Goal: Task Accomplishment & Management: Manage account settings

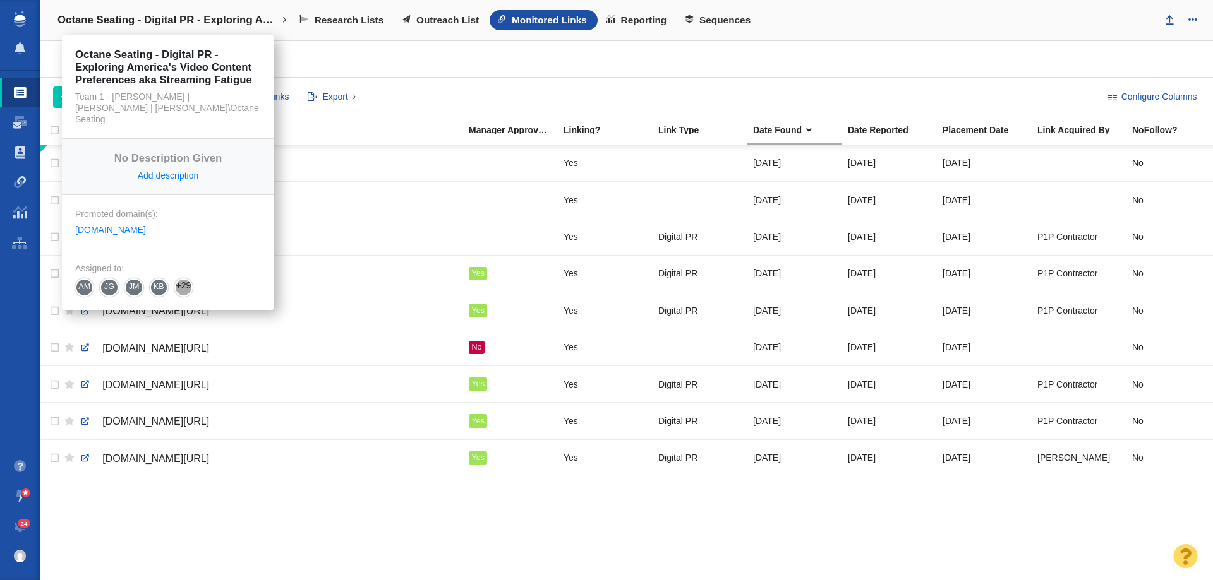
click at [165, 11] on link "Octane Seating - Digital PR - Exploring America's Video Content Preferences aka…" at bounding box center [172, 20] width 247 height 30
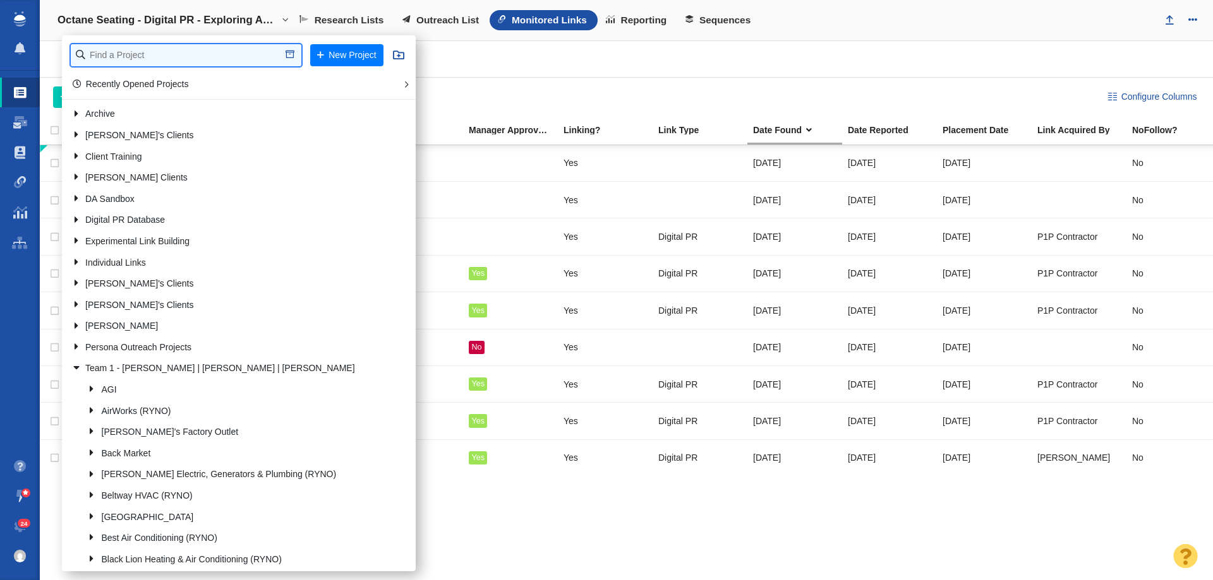
click at [150, 48] on input "text" at bounding box center [186, 55] width 231 height 22
type input "bold"
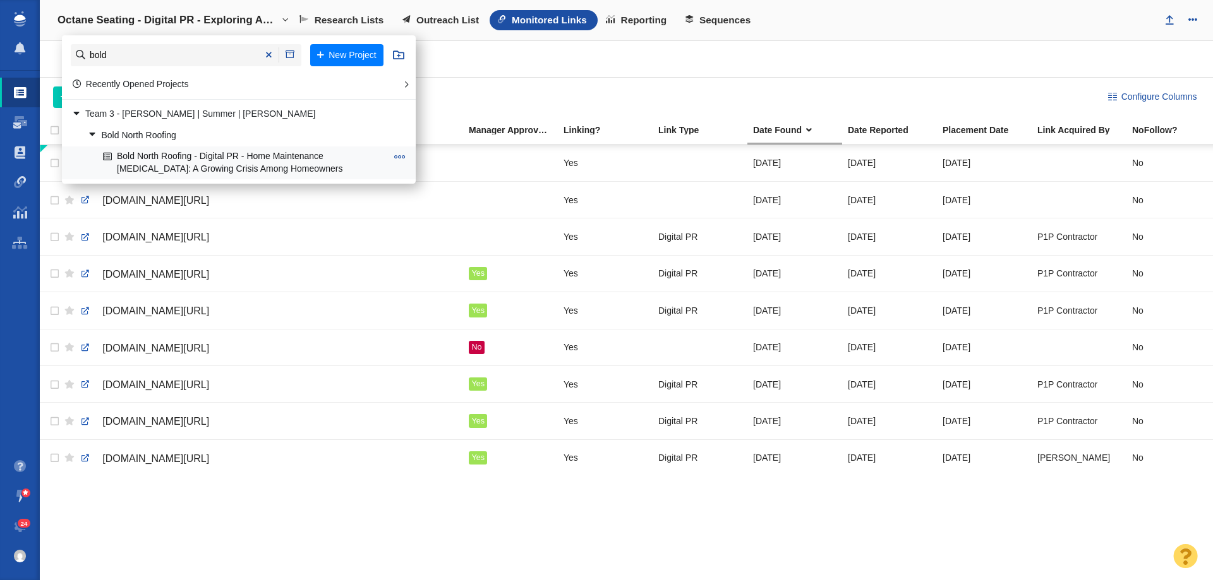
click at [155, 165] on link "Bold North Roofing - Digital PR - Home Maintenance [MEDICAL_DATA]: A Growing Cr…" at bounding box center [245, 163] width 290 height 32
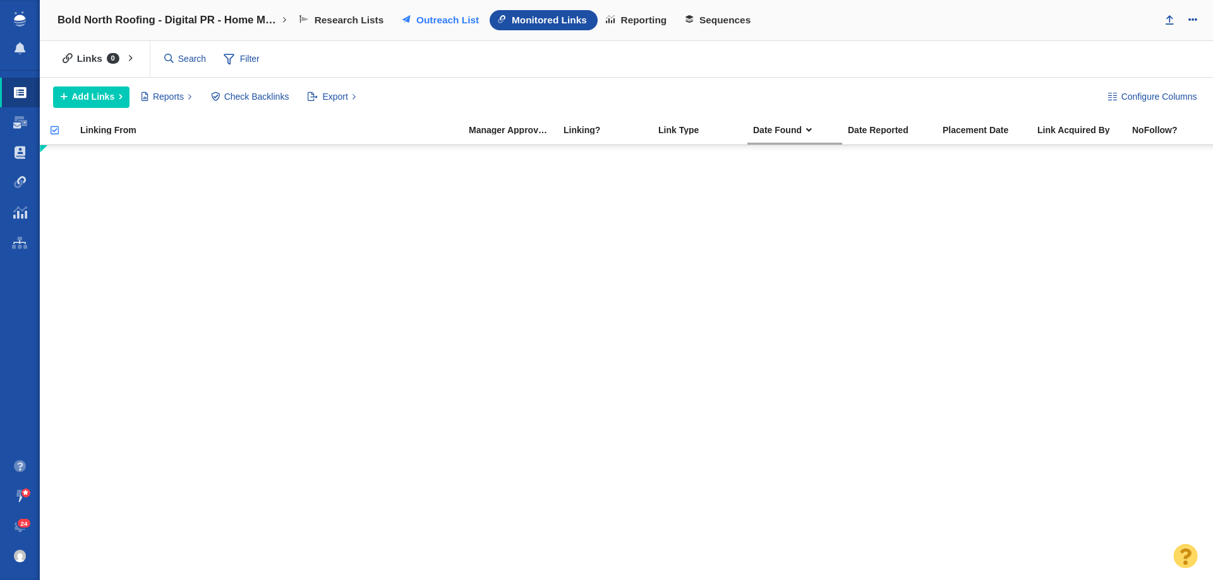
click at [464, 25] on span "Outreach List" at bounding box center [447, 20] width 63 height 11
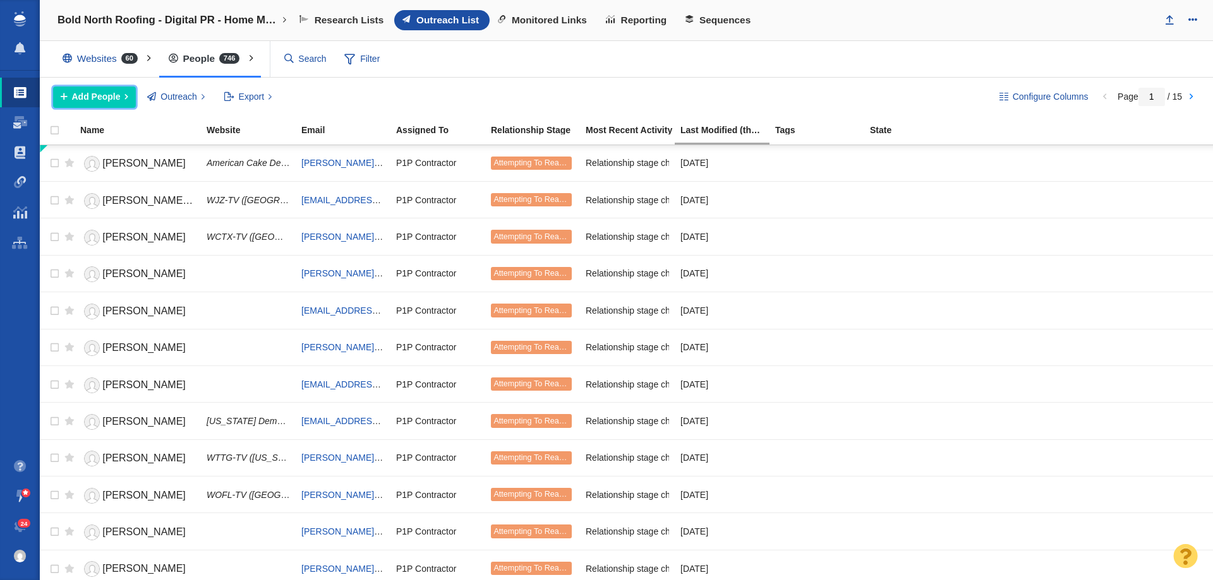
click at [101, 90] on button "Add People" at bounding box center [94, 97] width 83 height 21
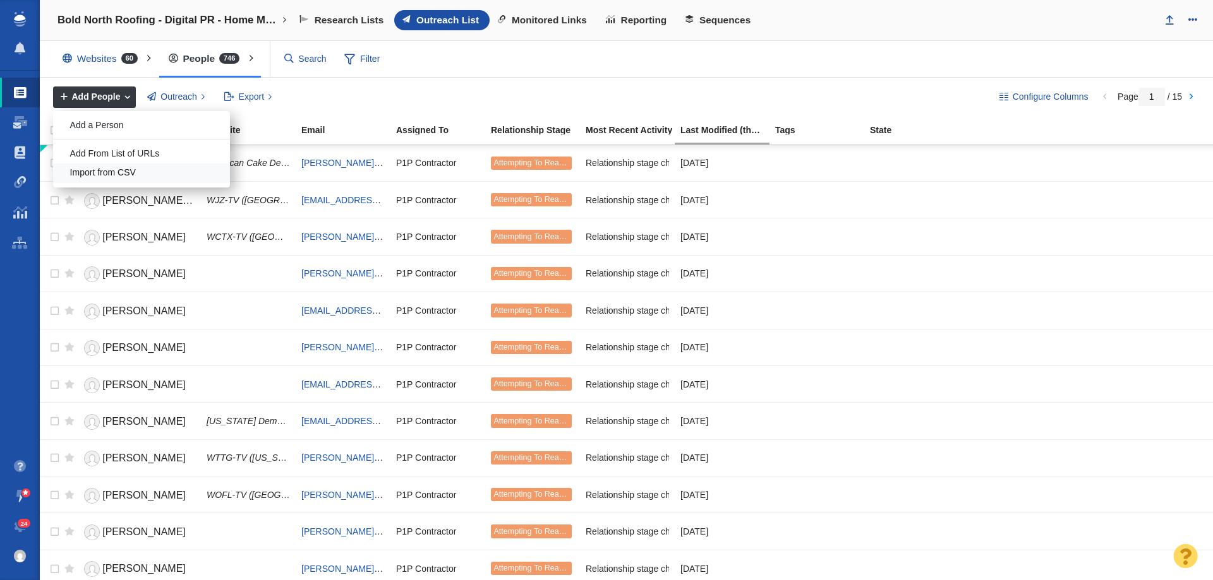
click at [121, 167] on div "Import from CSV" at bounding box center [141, 174] width 177 height 20
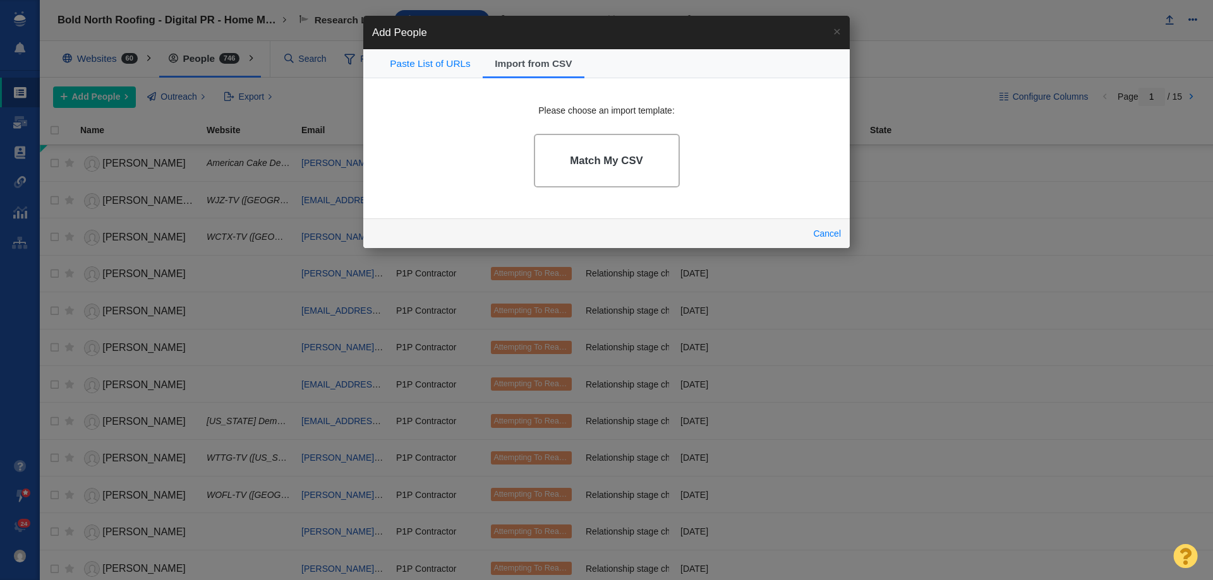
click at [626, 172] on link "Match My CSV" at bounding box center [607, 161] width 146 height 54
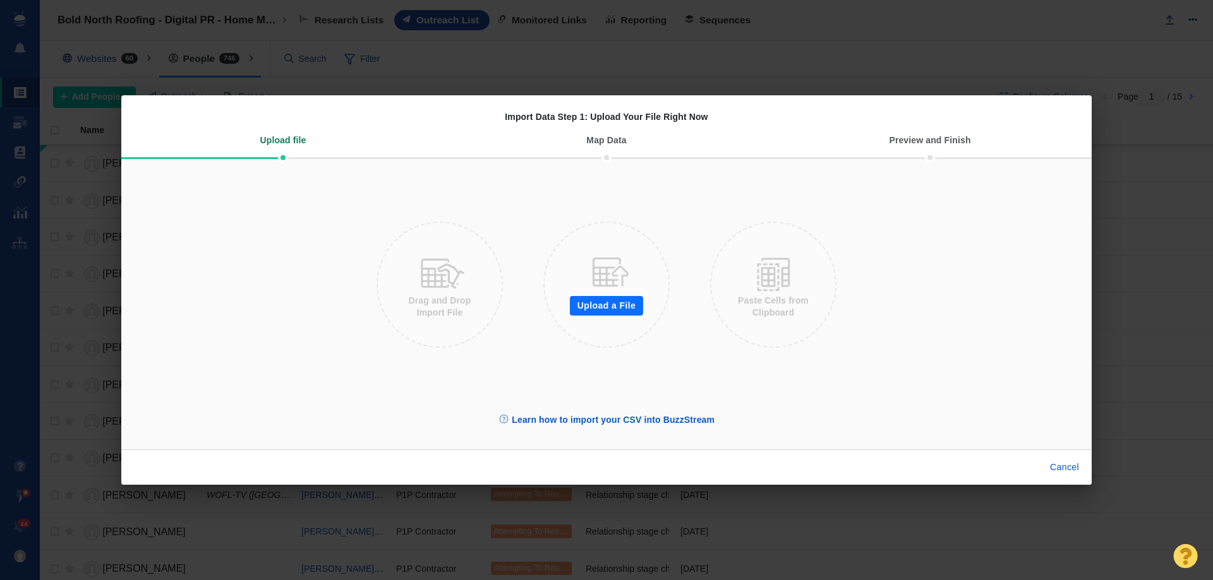
click at [596, 311] on button "Upload a File" at bounding box center [606, 306] width 73 height 20
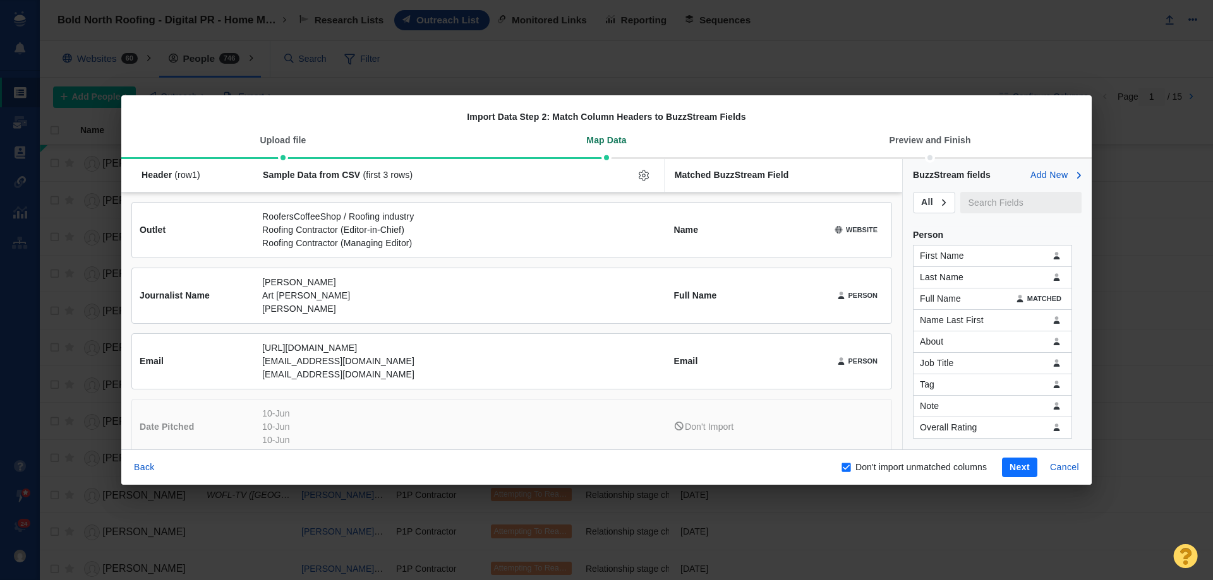
click at [1023, 467] on button "Next" at bounding box center [1019, 468] width 35 height 20
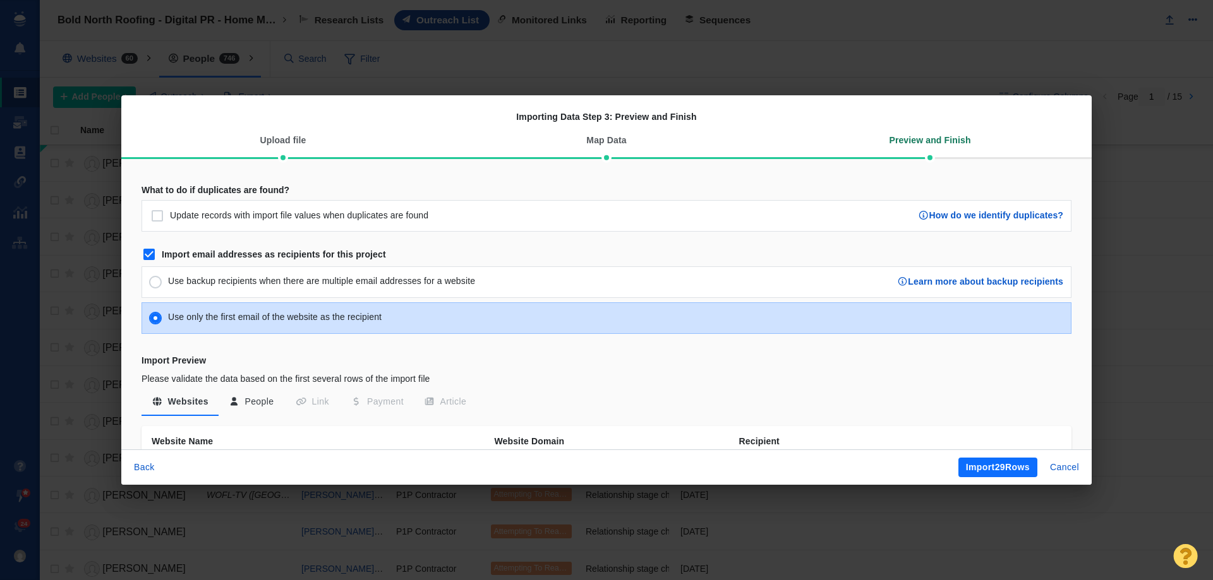
click at [996, 466] on button "Import 29 Rows" at bounding box center [997, 468] width 79 height 20
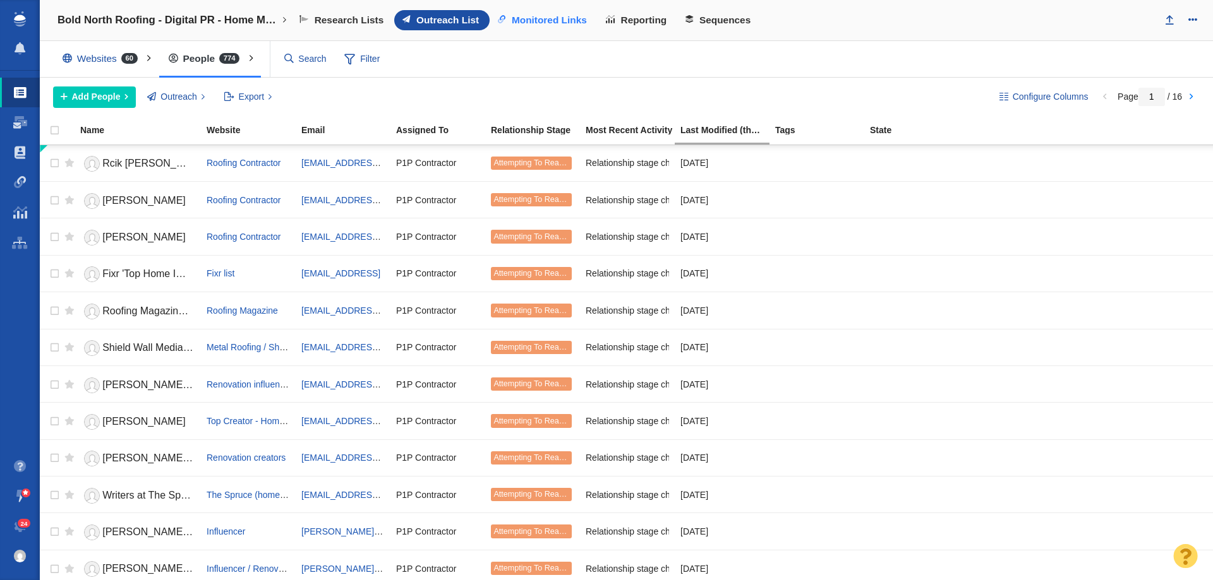
click at [515, 13] on link "Monitored Links" at bounding box center [543, 20] width 108 height 20
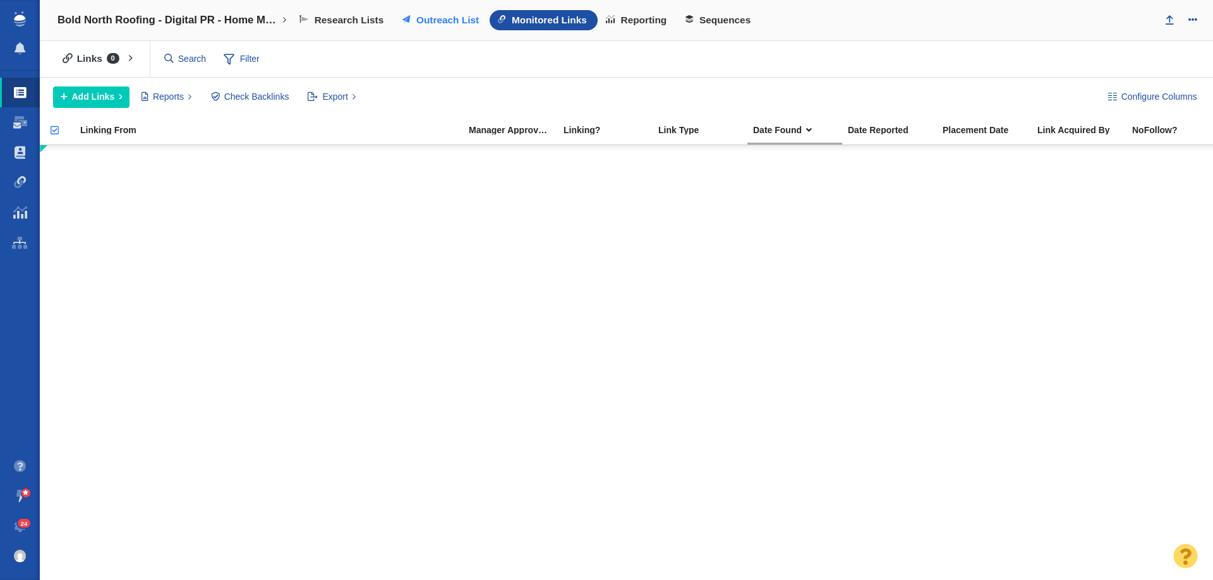
click at [453, 28] on link "Outreach List" at bounding box center [441, 20] width 95 height 20
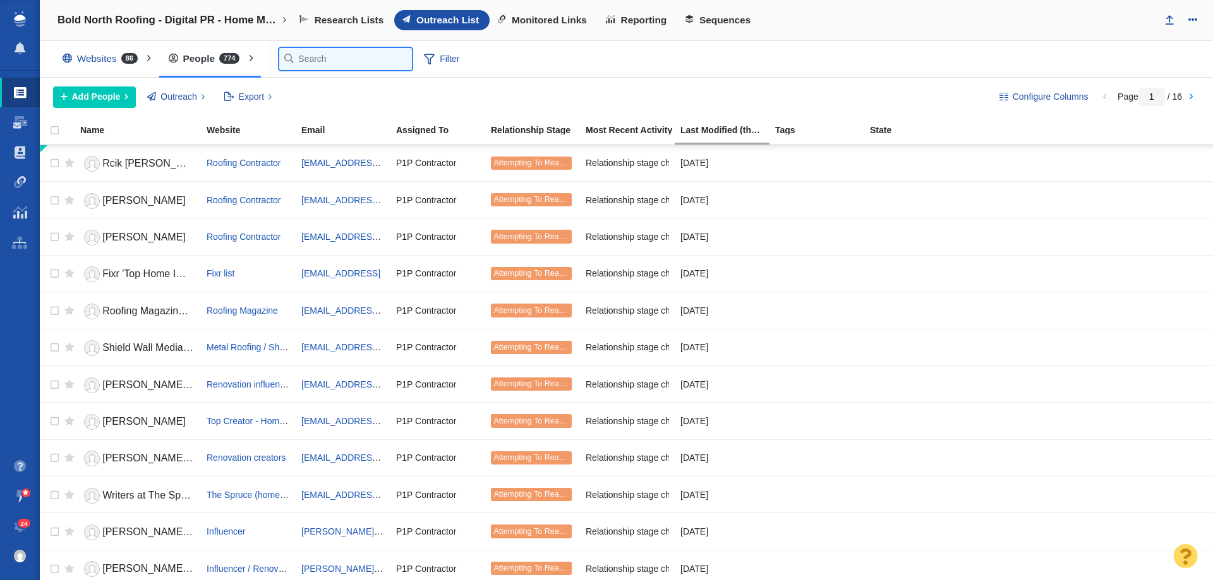
click at [296, 59] on input "text" at bounding box center [345, 59] width 133 height 22
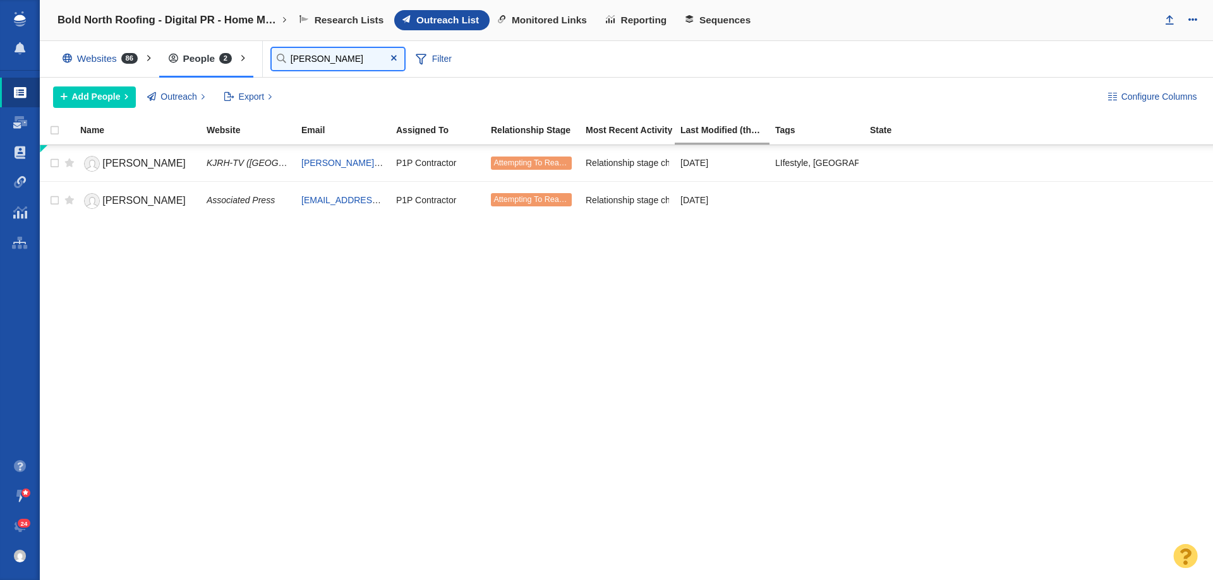
type input "cathy"
click at [29, 180] on link "Link Monitoring" at bounding box center [20, 182] width 40 height 30
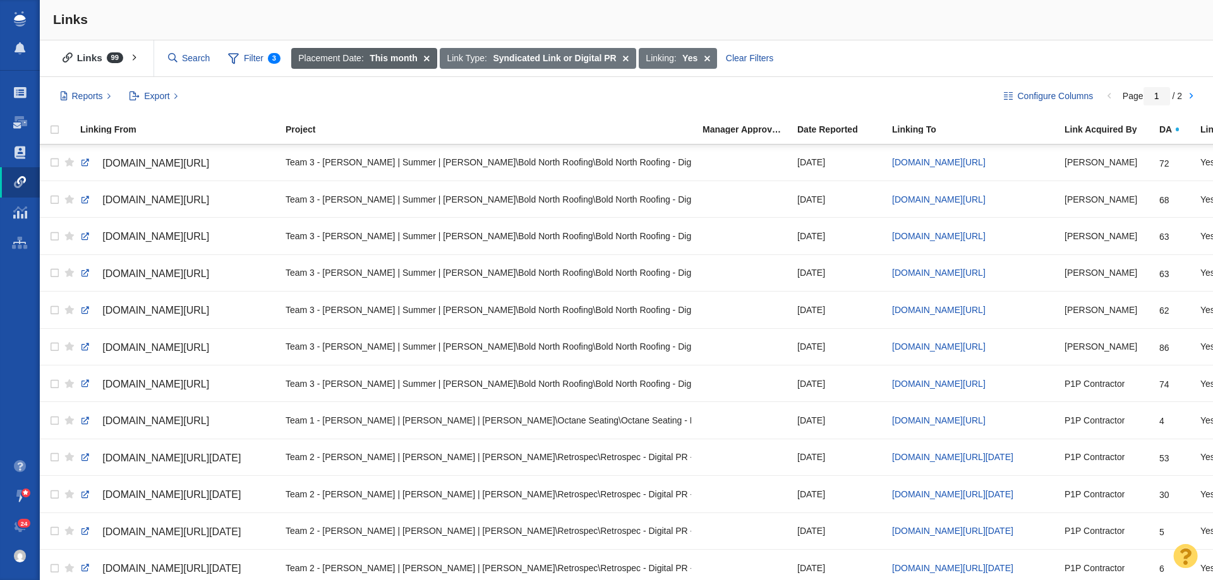
click at [397, 54] on strong "This month" at bounding box center [392, 58] width 47 height 13
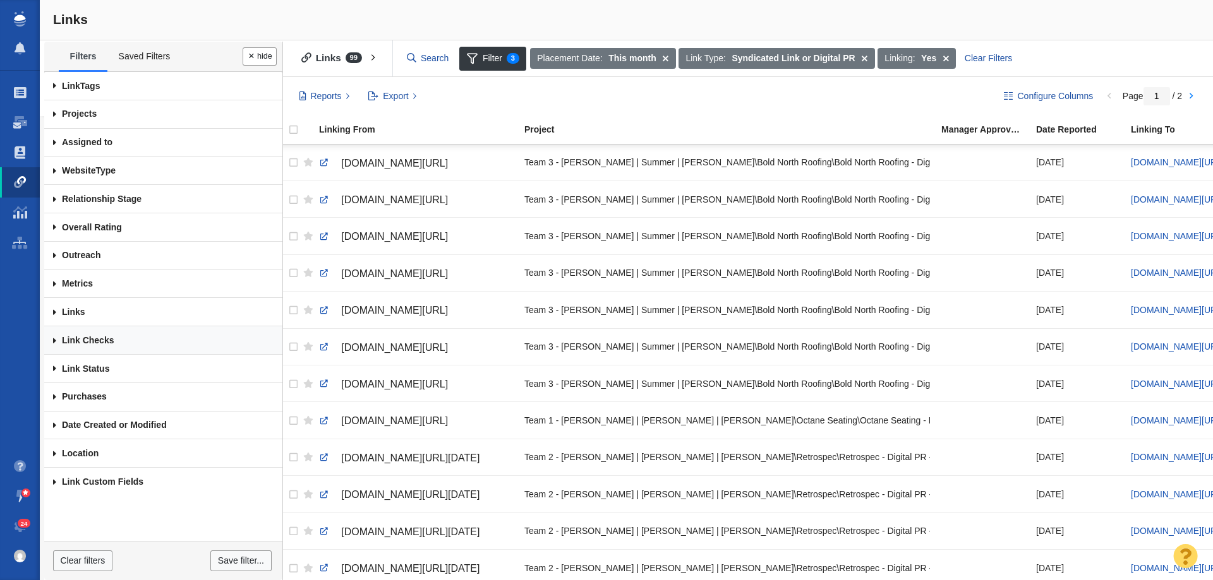
click at [100, 350] on link "Link Checks" at bounding box center [163, 341] width 238 height 28
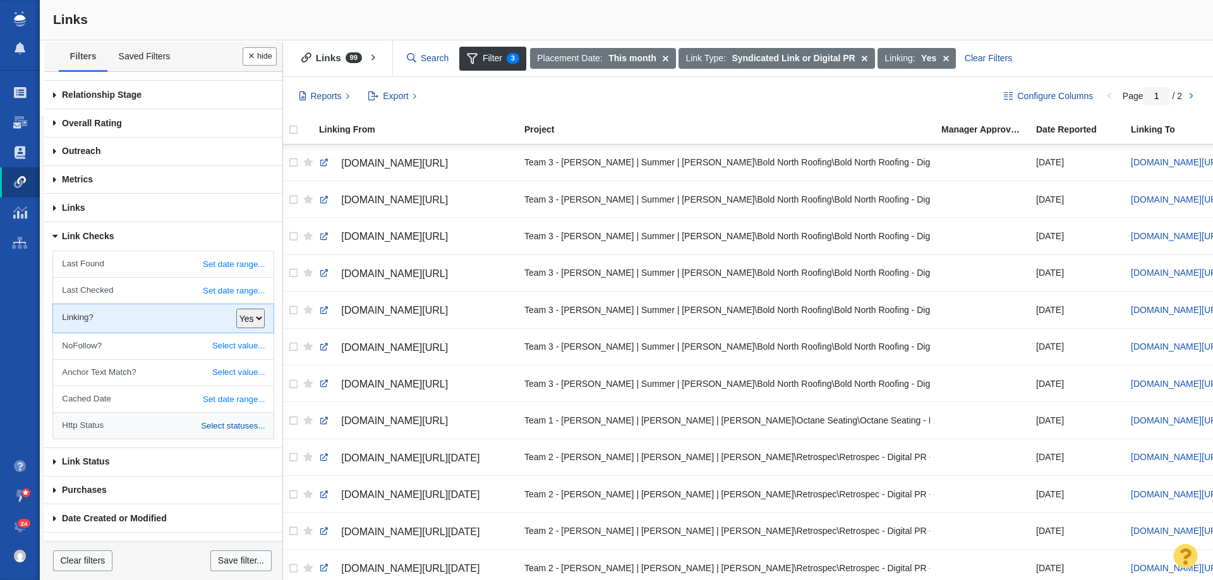
scroll to position [126, 0]
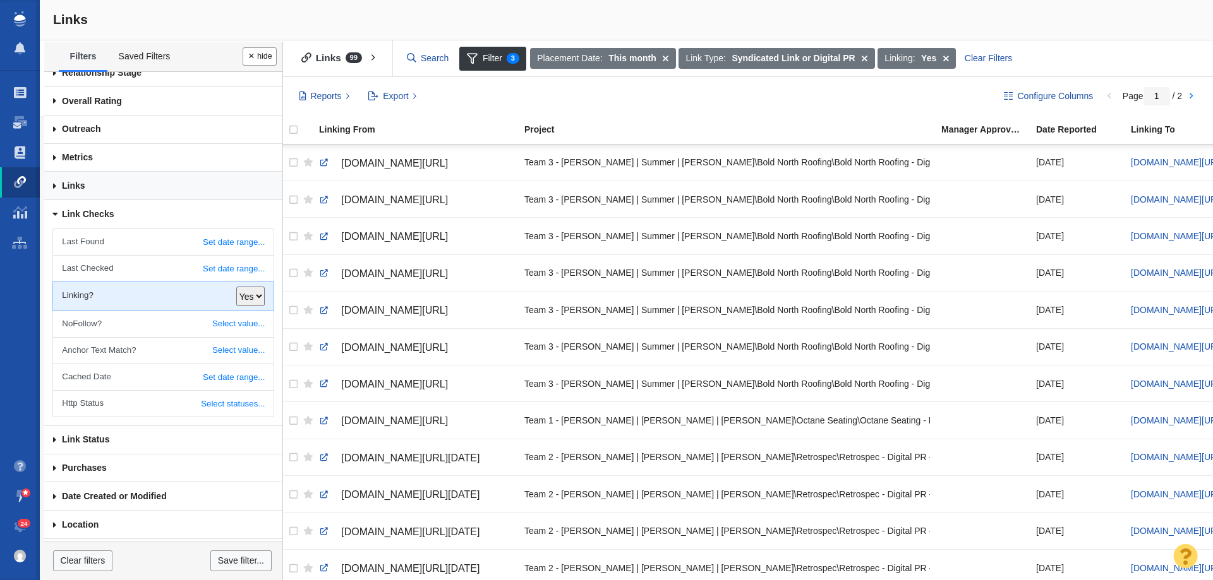
click at [126, 187] on link "Links" at bounding box center [163, 186] width 238 height 28
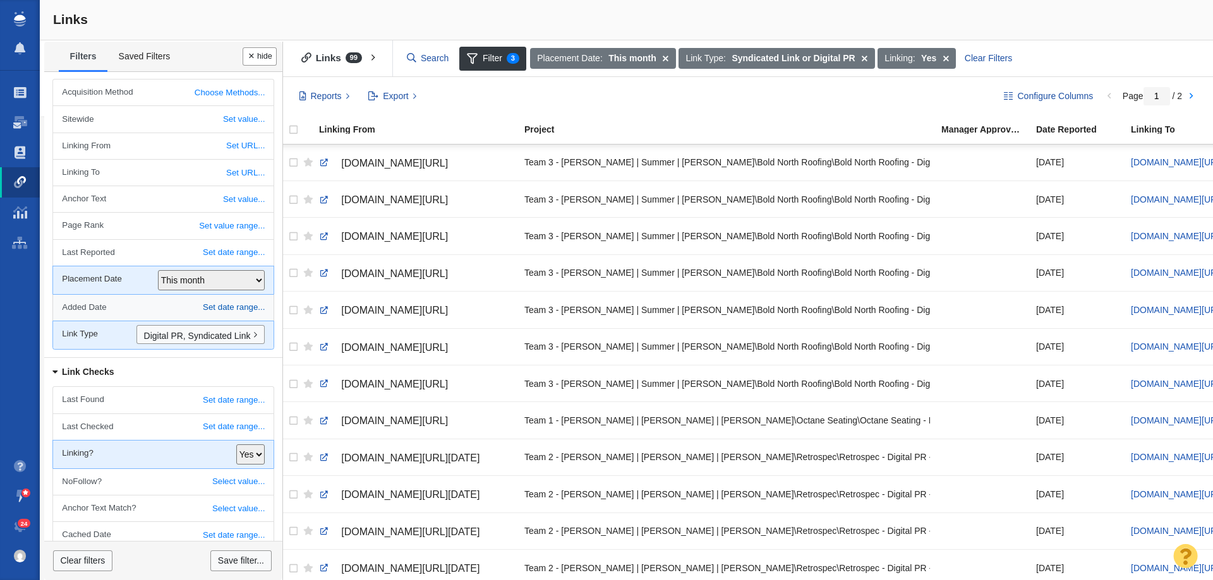
scroll to position [253, 0]
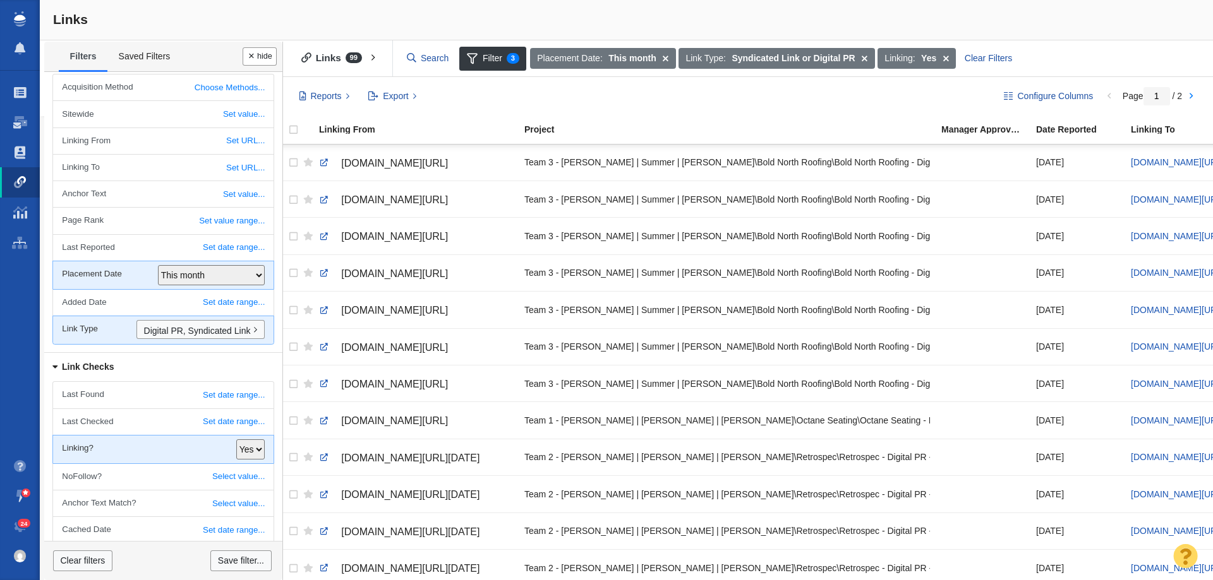
click at [192, 269] on select "All Today Yesterday or today This week This month Last Week Last Month Custom d…" at bounding box center [211, 275] width 107 height 20
select select "6"
click at [158, 265] on select "All Today Yesterday or today This week This month Last Week Last Month Custom d…" at bounding box center [211, 275] width 107 height 20
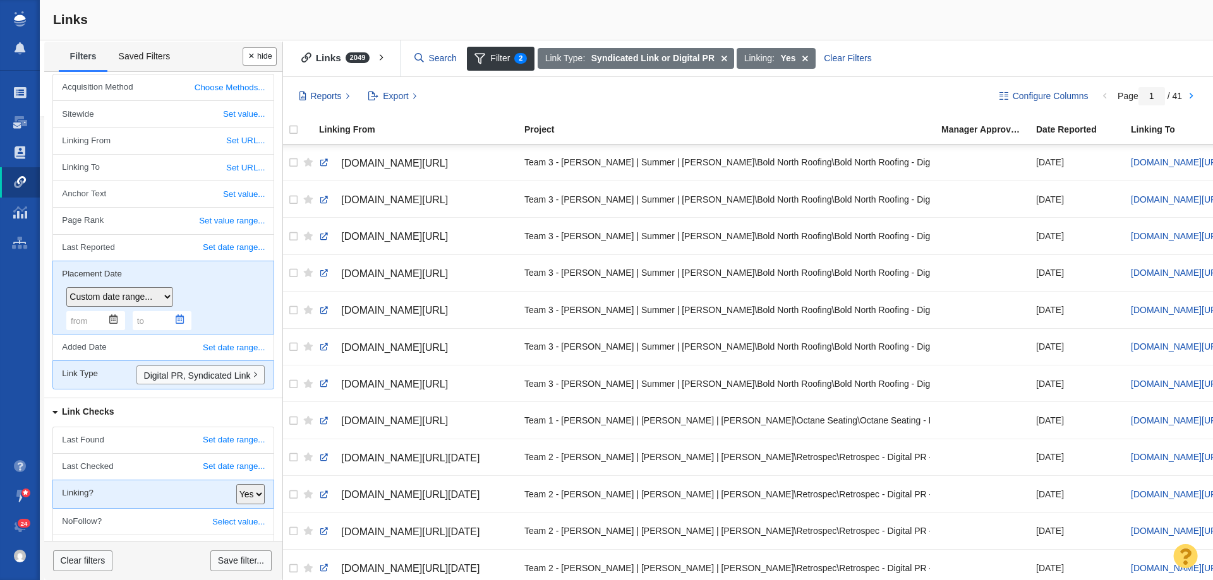
click at [174, 322] on span "Previous Month (September 2025) October 2025 Next Month (November 2025) Su Mo T…" at bounding box center [178, 319] width 13 height 9
click at [113, 320] on img at bounding box center [114, 320] width 10 height 10
click at [83, 346] on link "Previous Month (September 2025)" at bounding box center [82, 343] width 13 height 13
click at [91, 378] on link "1" at bounding box center [92, 378] width 12 height 11
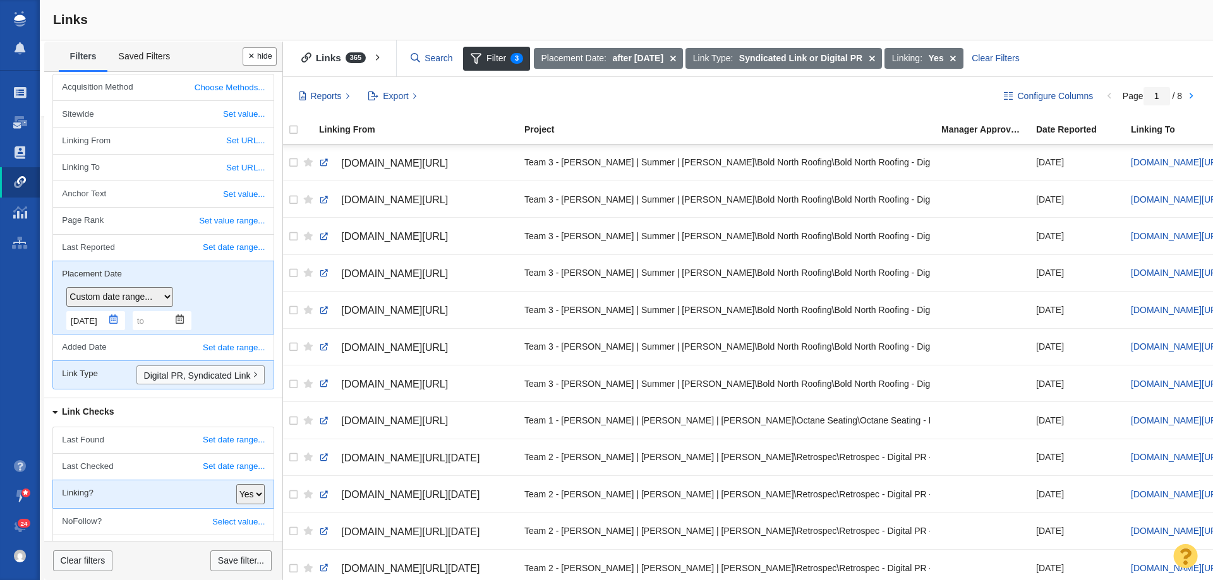
click at [113, 320] on img at bounding box center [114, 320] width 10 height 10
click at [91, 401] on link "15" at bounding box center [92, 400] width 12 height 11
type input "9/15/2025"
click at [183, 319] on body "Projects Dashboard Websites People Link Monitoring Reports Projects Home Help C…" at bounding box center [606, 290] width 1213 height 580
click at [181, 320] on img at bounding box center [180, 320] width 10 height 10
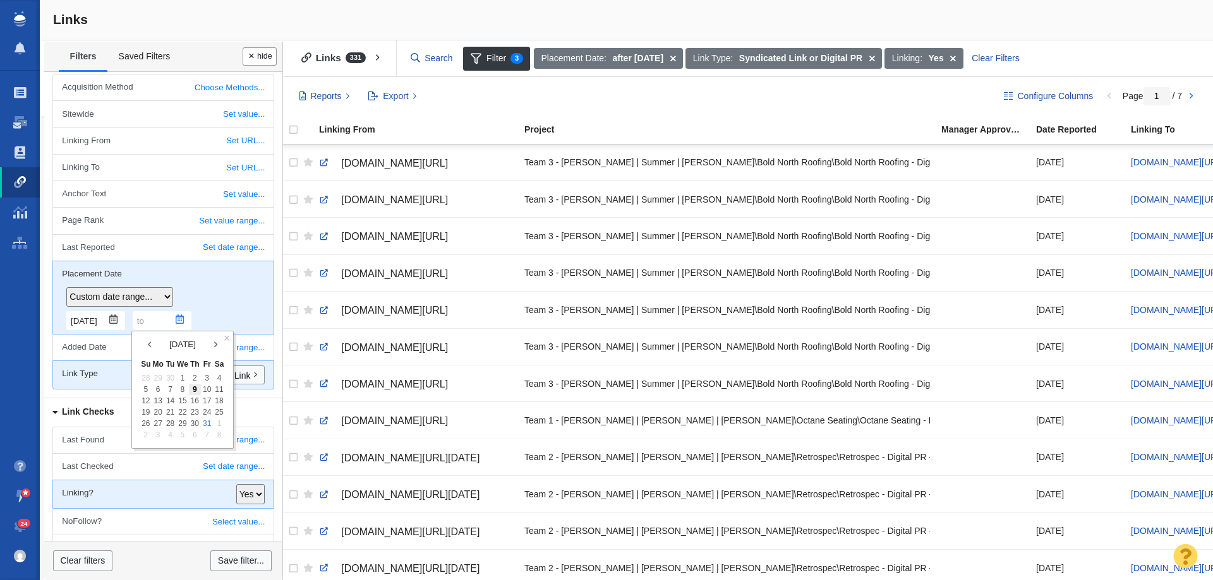
click at [205, 418] on link "31" at bounding box center [207, 423] width 12 height 11
type input "10/31/2025"
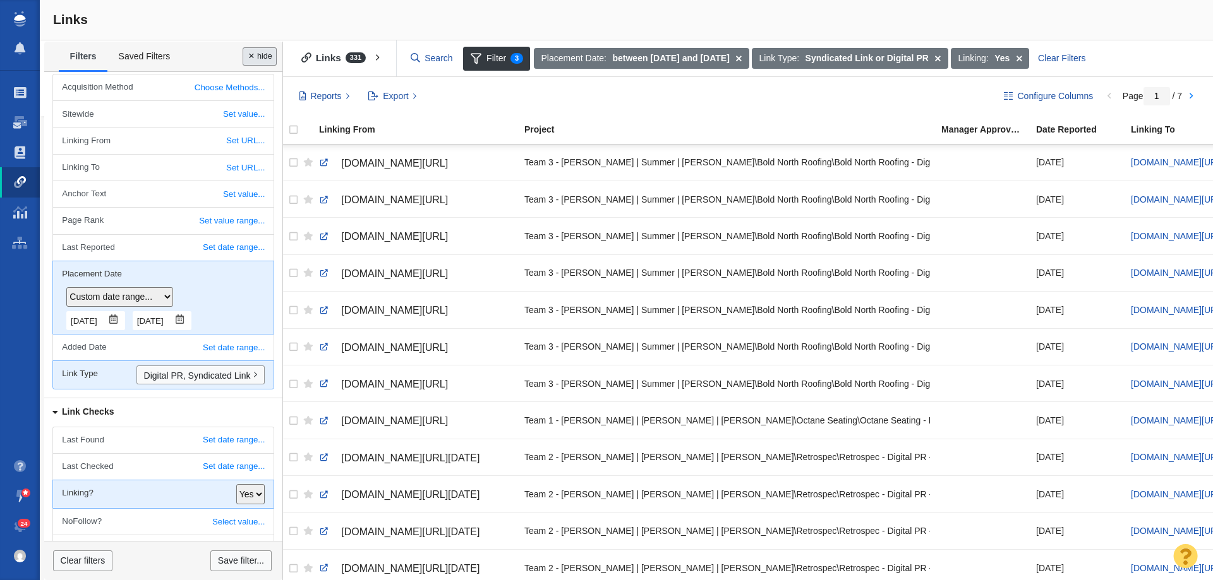
click at [266, 63] on button "Done" at bounding box center [260, 56] width 34 height 18
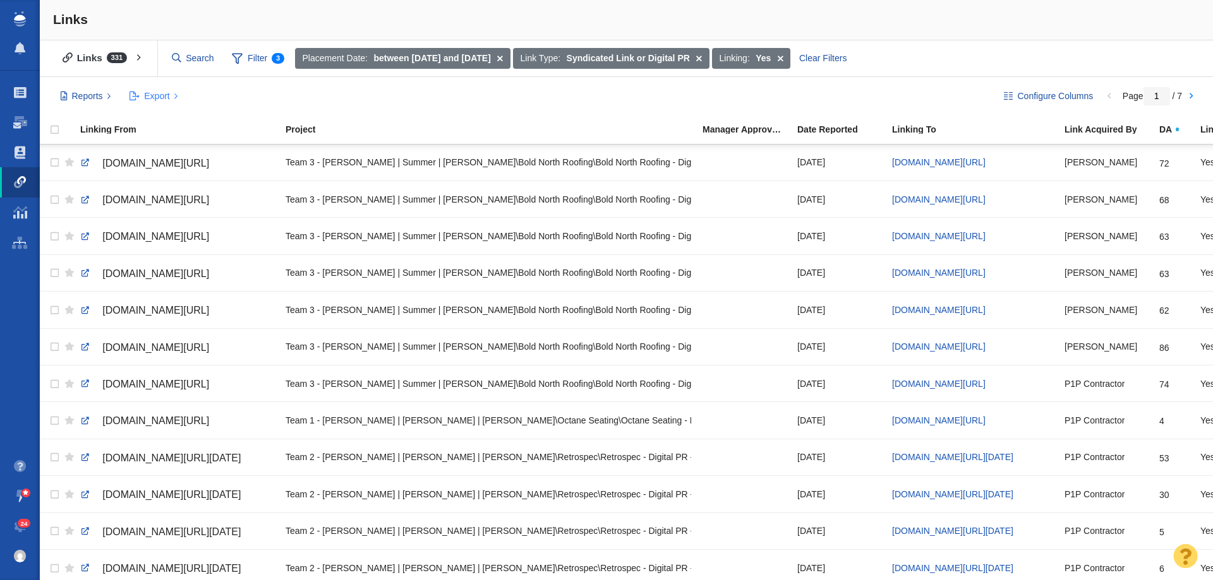
click at [164, 99] on span "Export" at bounding box center [156, 96] width 25 height 13
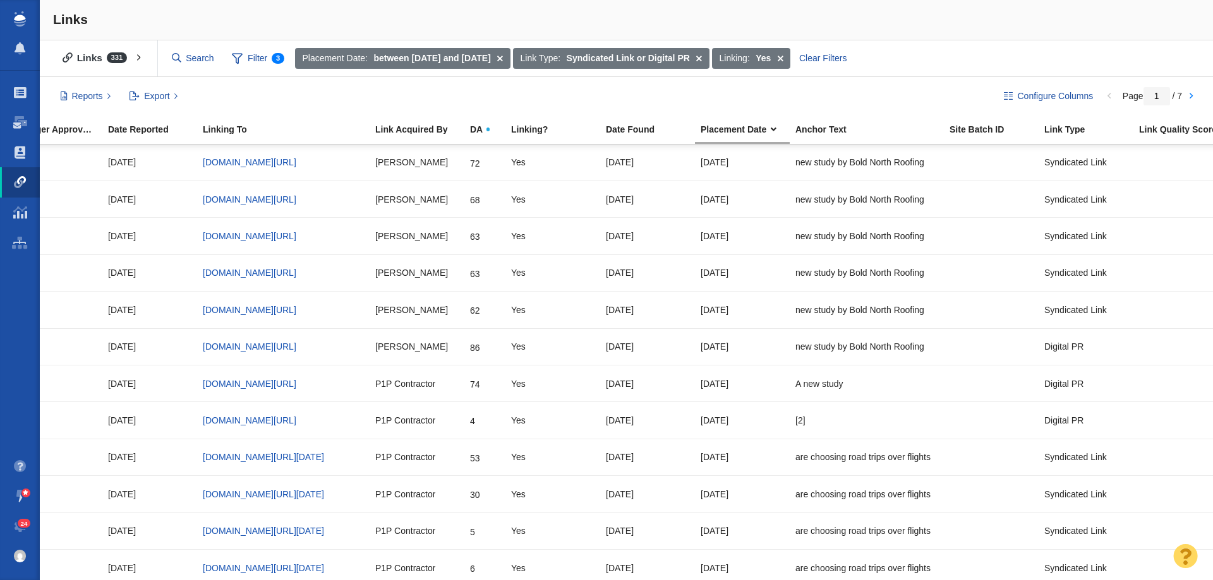
scroll to position [0, 0]
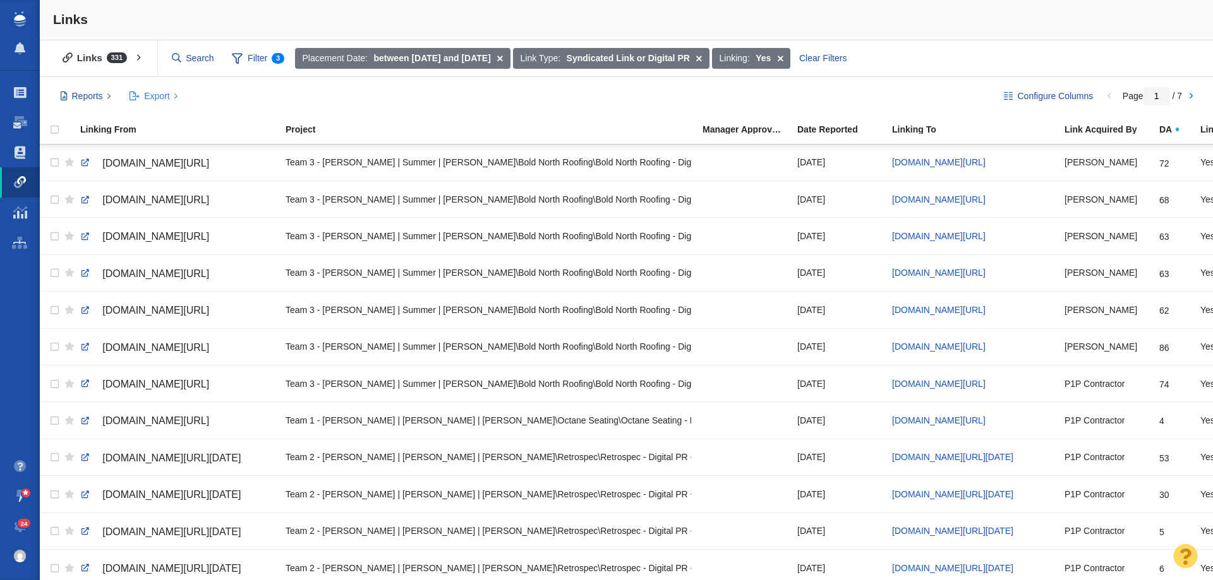
click at [139, 96] on span at bounding box center [134, 96] width 10 height 13
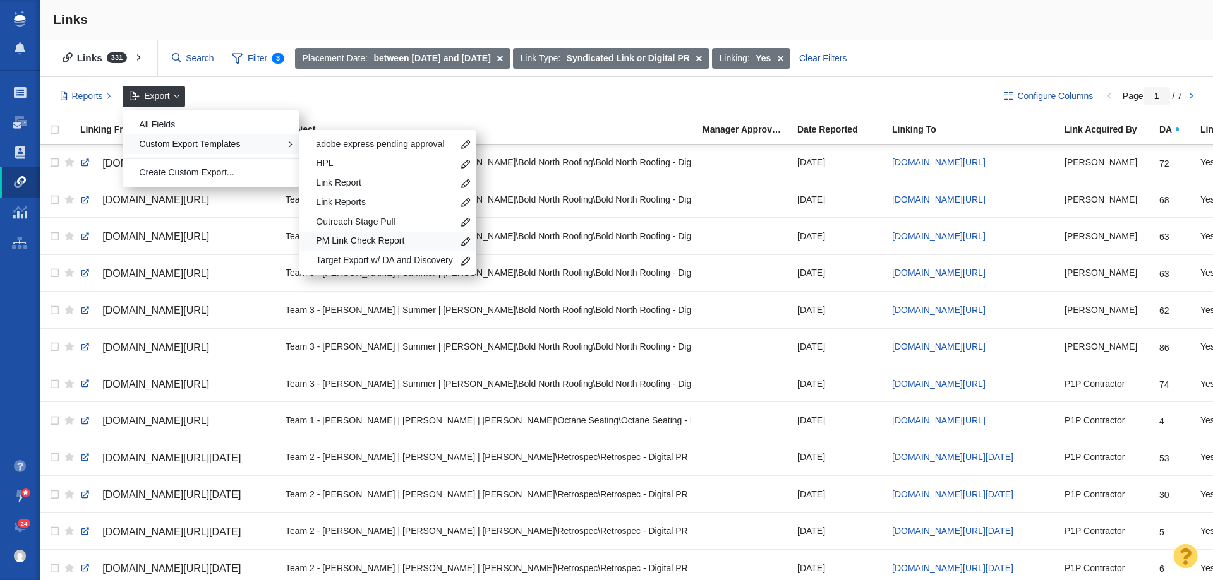
click at [342, 233] on div "PM Link Check Report" at bounding box center [387, 242] width 177 height 20
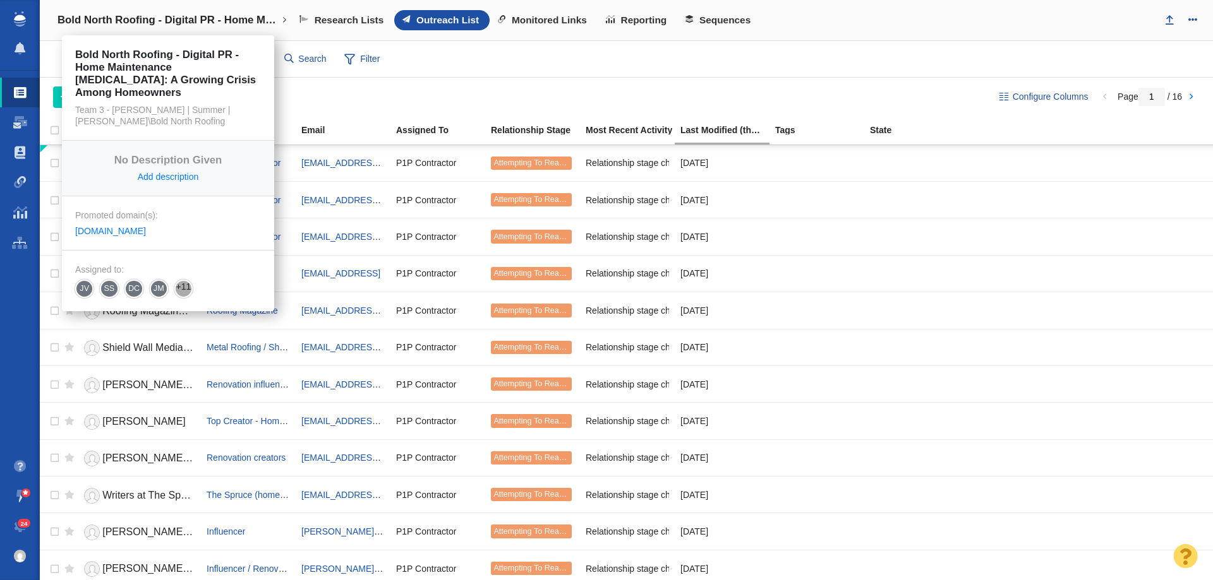
click at [79, 19] on h4 "Bold North Roofing - Digital PR - Home Maintenance [MEDICAL_DATA]: A Growing Cr…" at bounding box center [167, 20] width 221 height 13
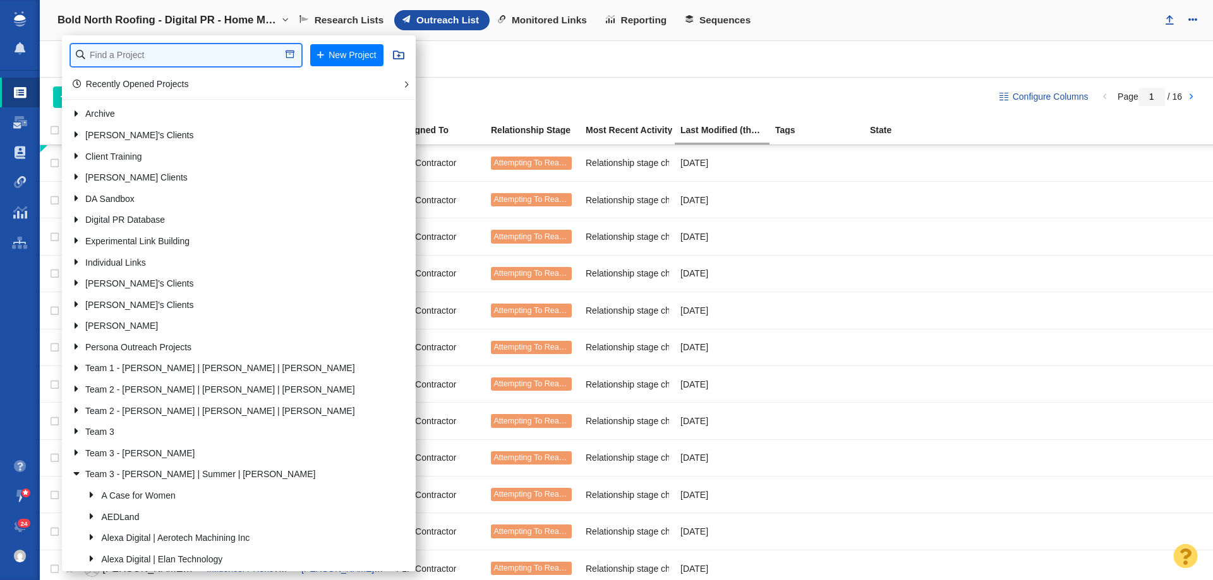
click at [140, 54] on input "text" at bounding box center [186, 55] width 231 height 22
type input "renuity"
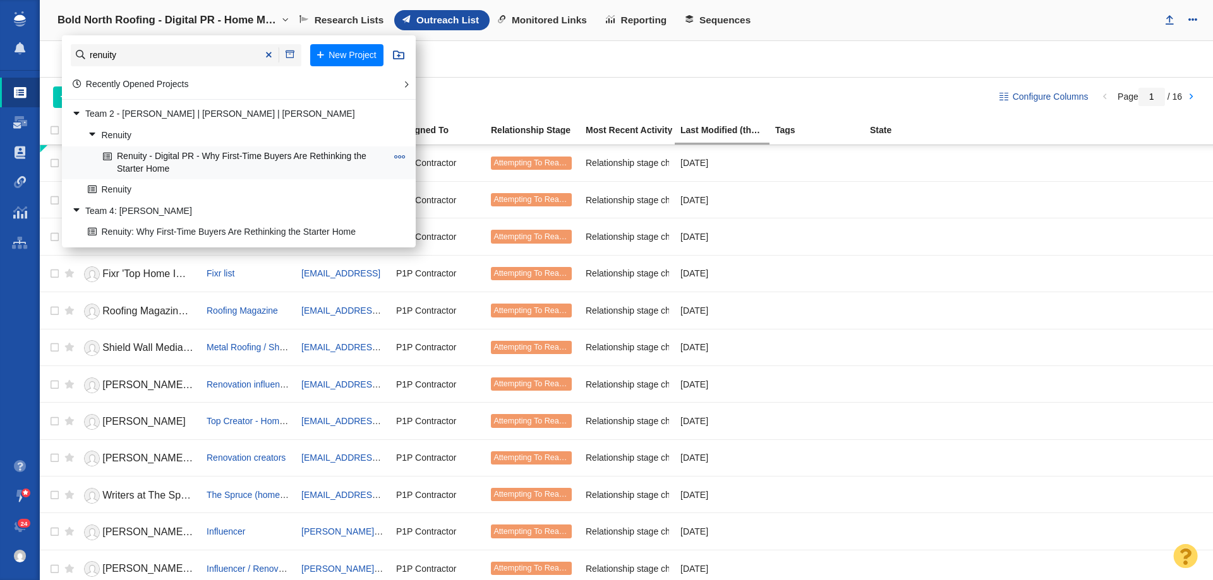
click at [222, 154] on link "Renuity - Digital PR - Why First-Time Buyers Are Rethinking the Starter Home" at bounding box center [245, 163] width 290 height 32
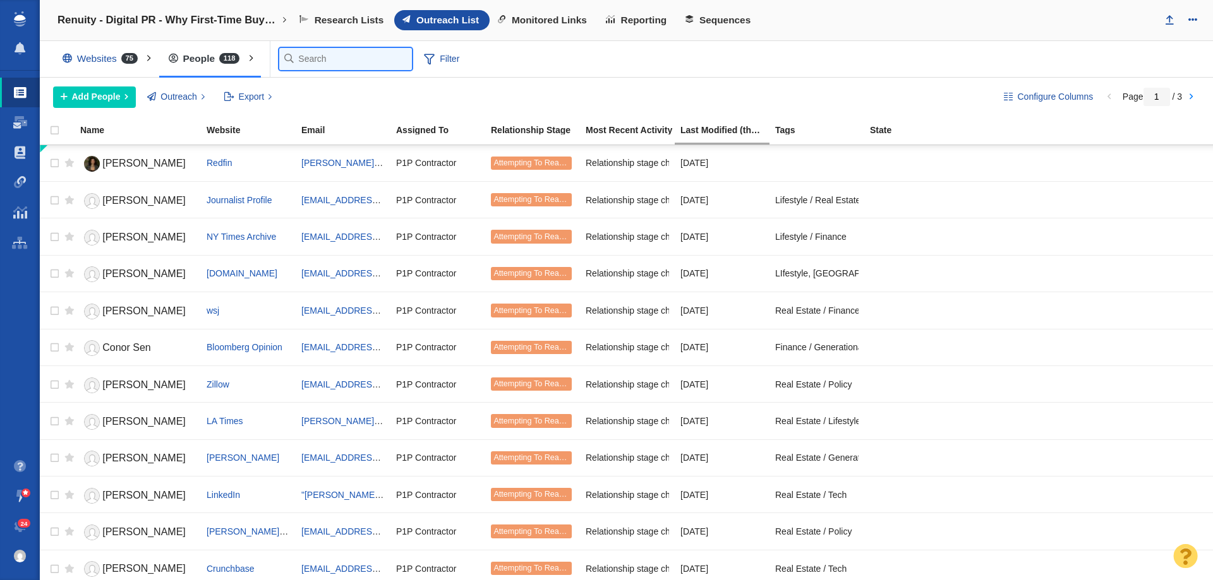
click at [325, 59] on input "text" at bounding box center [345, 59] width 133 height 22
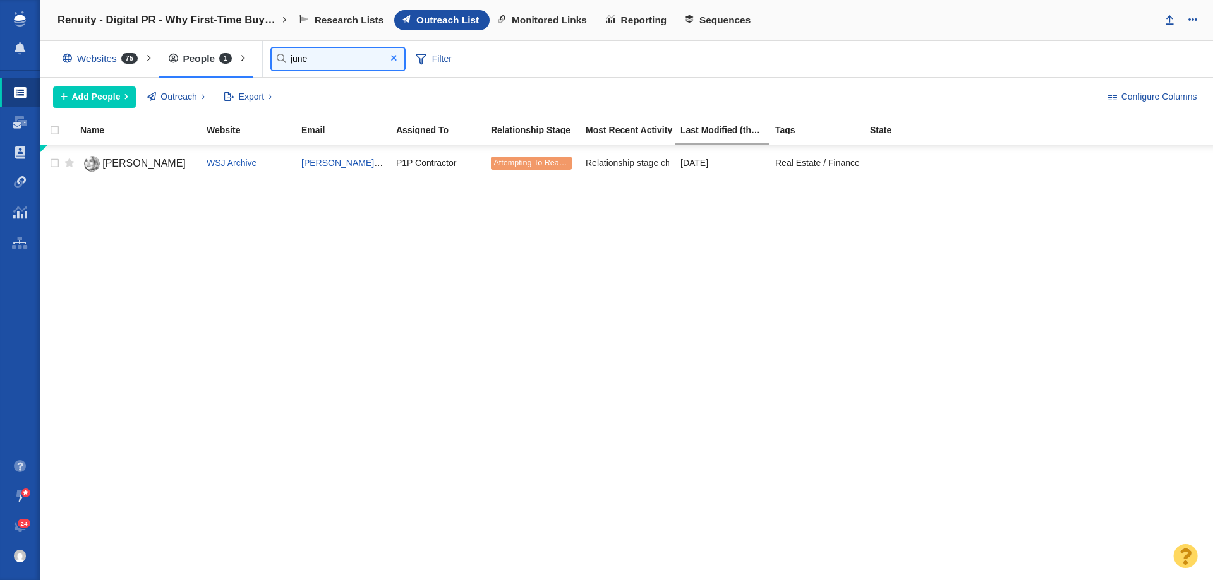
type input "june"
click at [395, 61] on span at bounding box center [394, 58] width 6 height 9
